Goal: Transaction & Acquisition: Purchase product/service

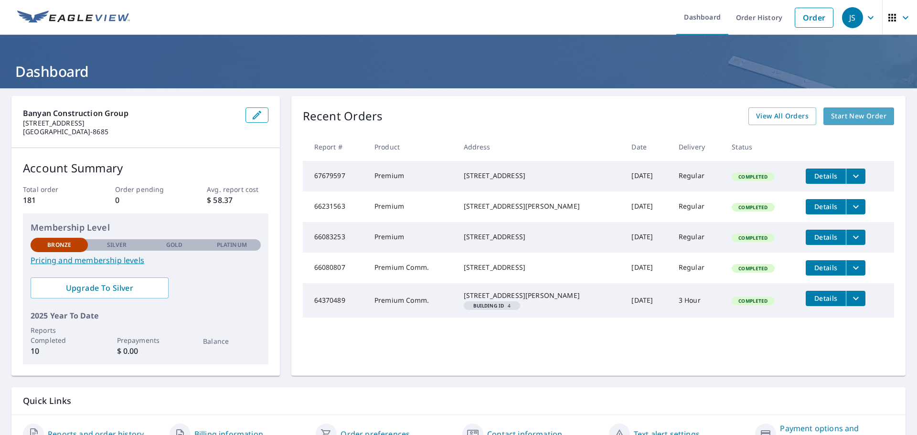
click at [870, 114] on span "Start New Order" at bounding box center [858, 116] width 55 height 12
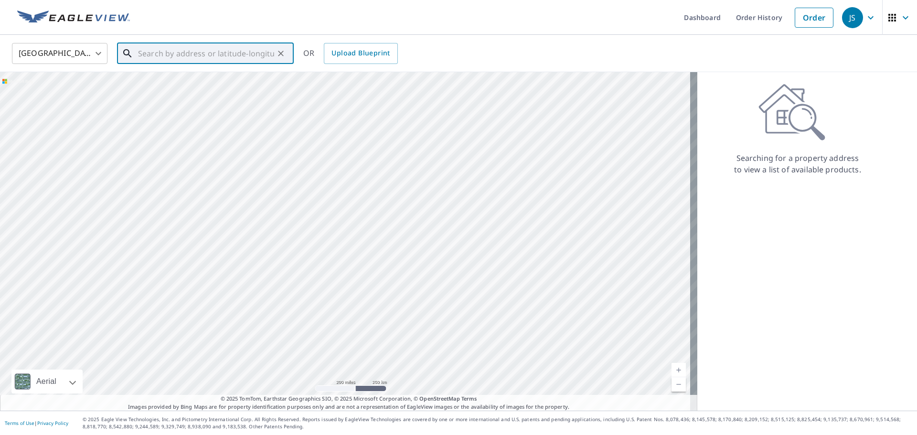
click at [162, 53] on input "text" at bounding box center [206, 53] width 136 height 27
paste input "[STREET_ADDRESS]"
click at [204, 81] on span "[STREET_ADDRESS]" at bounding box center [211, 80] width 150 height 11
type input "[STREET_ADDRESS][PERSON_NAME]"
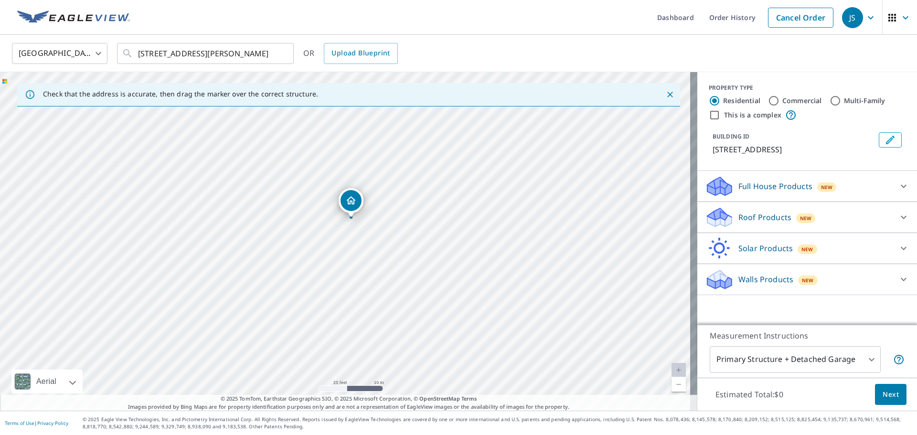
drag, startPoint x: 338, startPoint y: 232, endPoint x: 380, endPoint y: 228, distance: 41.8
click at [380, 228] on div "[STREET_ADDRESS][PERSON_NAME]" at bounding box center [348, 241] width 697 height 338
drag, startPoint x: 369, startPoint y: 265, endPoint x: 346, endPoint y: 288, distance: 32.4
click at [346, 288] on div "[STREET_ADDRESS][PERSON_NAME]" at bounding box center [348, 241] width 697 height 338
drag, startPoint x: 362, startPoint y: 203, endPoint x: 352, endPoint y: 224, distance: 23.3
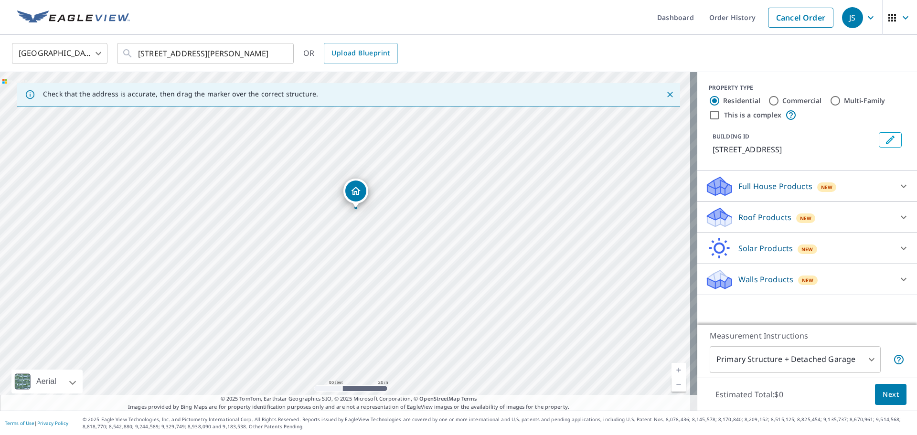
click at [352, 224] on div "[STREET_ADDRESS][PERSON_NAME]" at bounding box center [348, 241] width 697 height 338
click at [852, 218] on div "Roof Products New" at bounding box center [798, 217] width 187 height 22
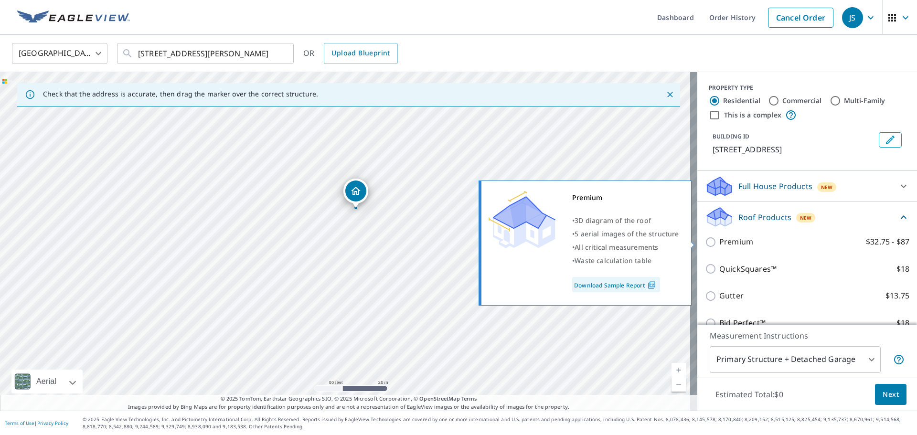
click at [774, 243] on label "Premium $32.75 - $87" at bounding box center [814, 242] width 190 height 12
click at [719, 243] on input "Premium $32.75 - $87" at bounding box center [712, 241] width 14 height 11
checkbox input "true"
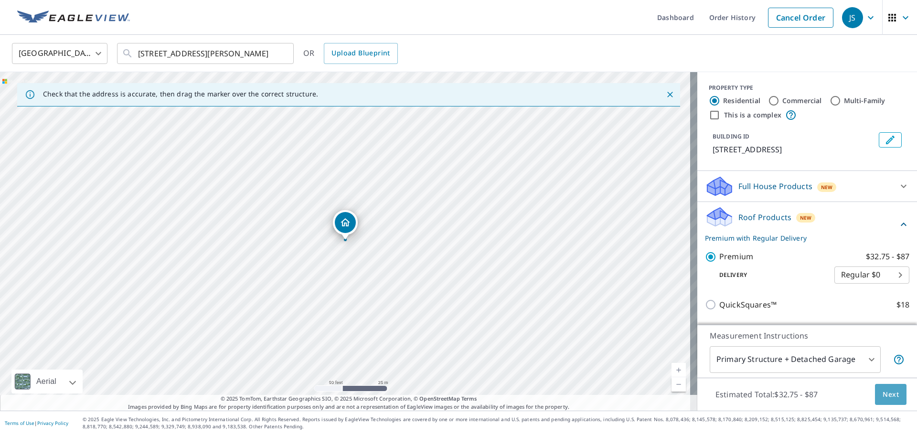
click at [882, 395] on span "Next" at bounding box center [890, 395] width 16 height 12
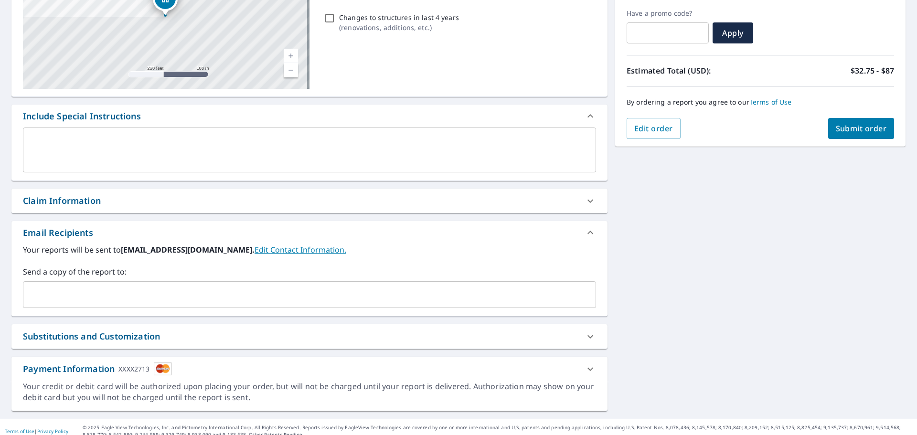
scroll to position [166, 0]
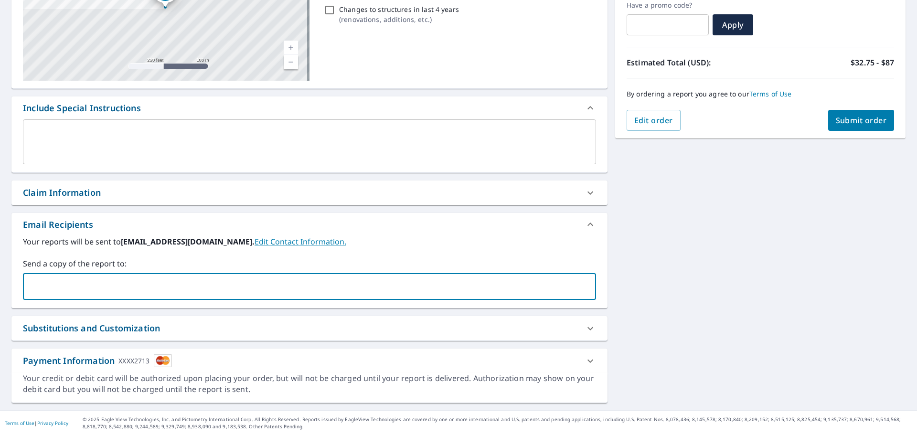
click at [57, 287] on input "text" at bounding box center [302, 286] width 550 height 18
paste input "[EMAIL_ADDRESS][DOMAIN_NAME]"
type input "[EMAIL_ADDRESS][DOMAIN_NAME]"
click at [167, 372] on div "Payment Information XXXX2713" at bounding box center [309, 360] width 596 height 24
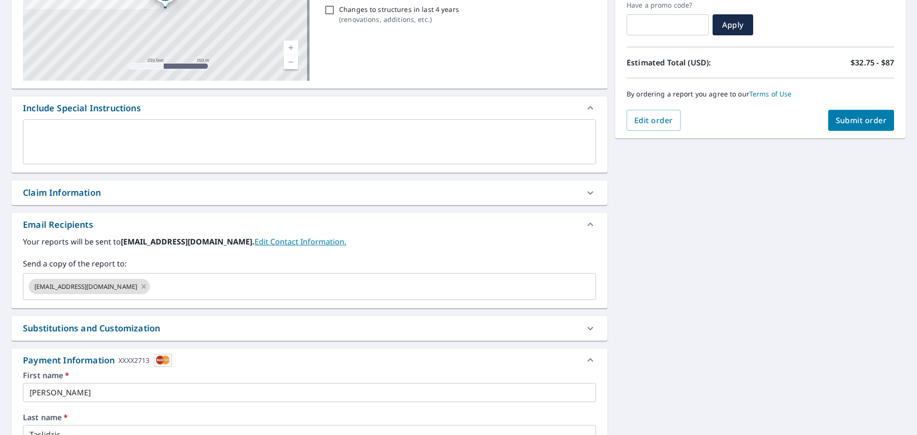
click at [848, 125] on span "Submit order" at bounding box center [860, 120] width 51 height 11
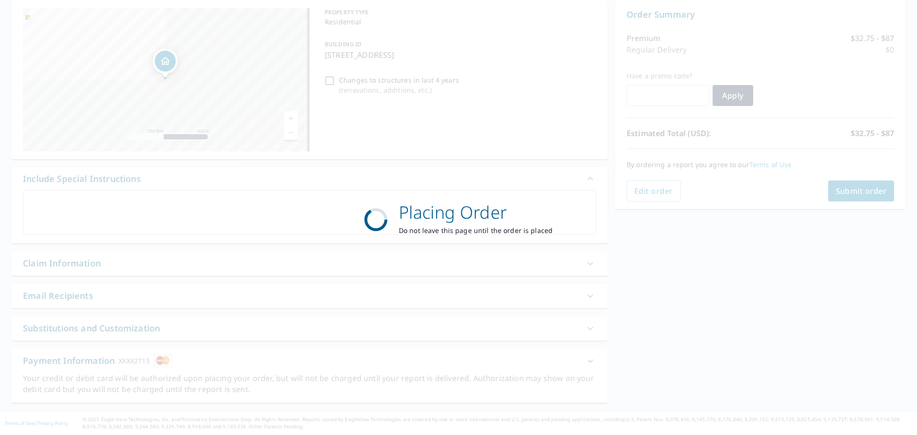
scroll to position [95, 0]
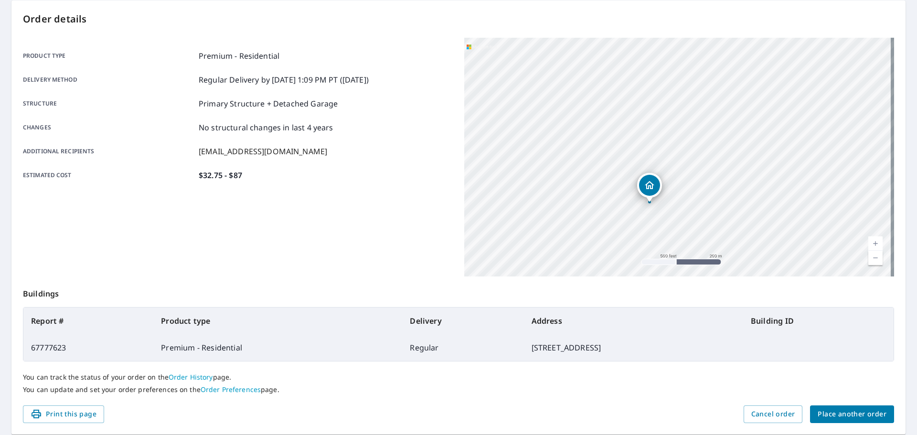
drag, startPoint x: 706, startPoint y: 206, endPoint x: 713, endPoint y: 206, distance: 7.6
click at [713, 206] on div "[STREET_ADDRESS][PERSON_NAME]" at bounding box center [679, 157] width 430 height 239
drag, startPoint x: 625, startPoint y: 207, endPoint x: 781, endPoint y: 175, distance: 159.4
click at [781, 175] on div "[STREET_ADDRESS][PERSON_NAME]" at bounding box center [679, 157] width 430 height 239
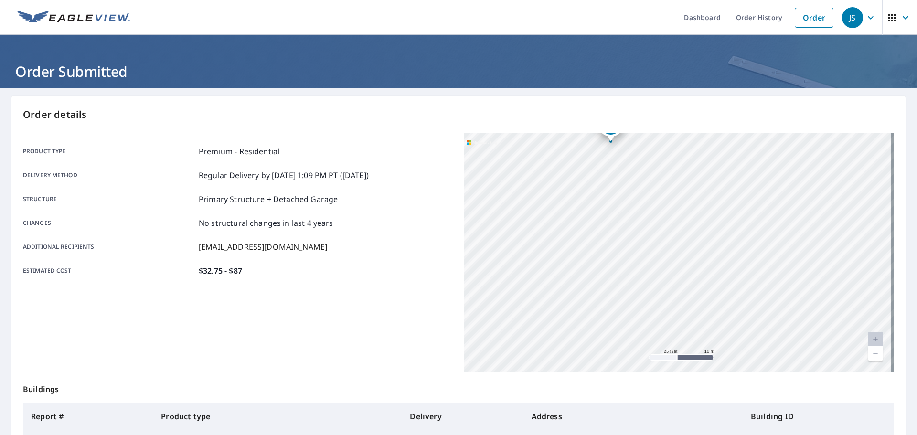
click at [865, 18] on icon "button" at bounding box center [870, 17] width 11 height 11
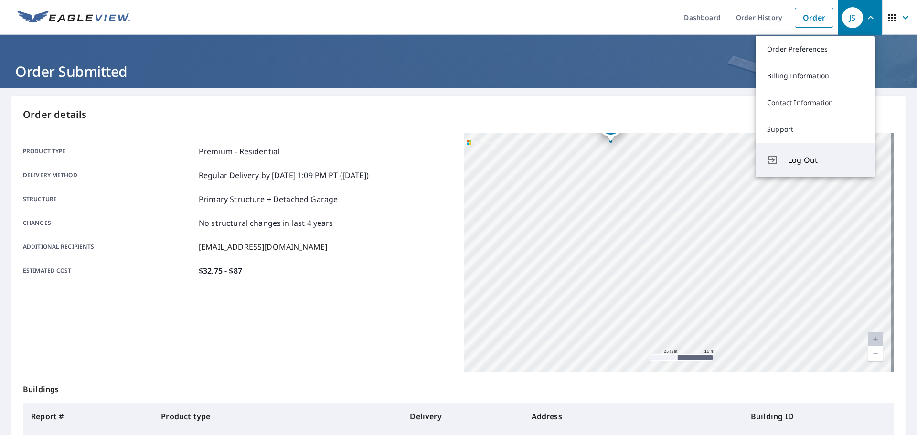
click at [799, 166] on span "Log Out" at bounding box center [825, 159] width 75 height 11
